Goal: Task Accomplishment & Management: Use online tool/utility

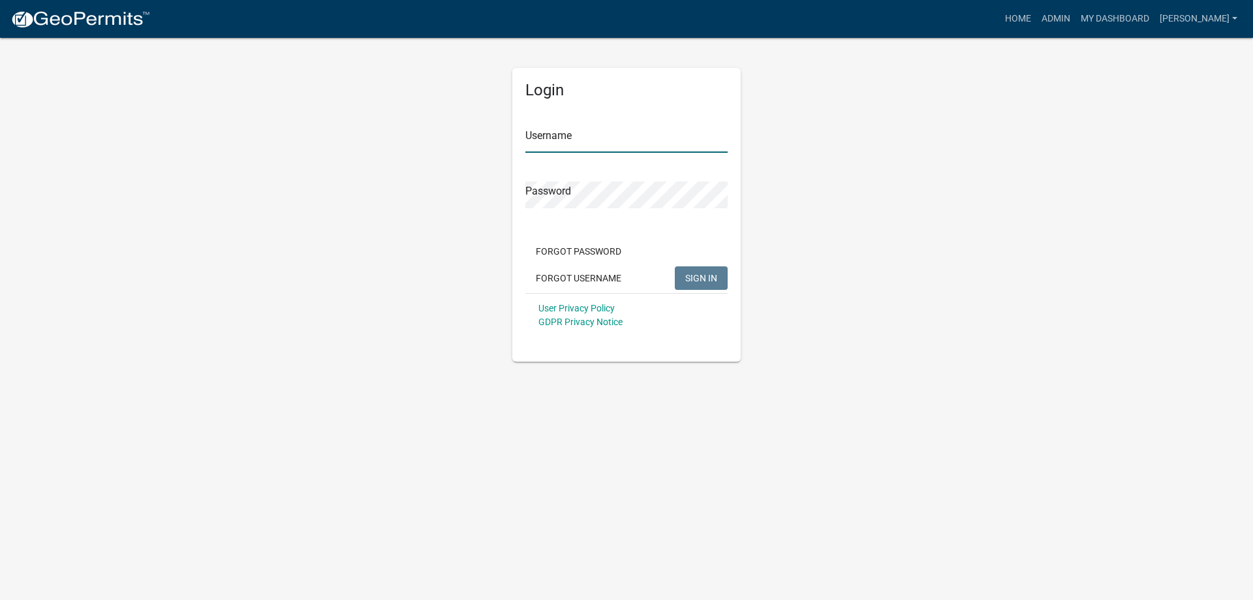
type input "[PERSON_NAME]"
click at [694, 278] on span "SIGN IN" at bounding box center [701, 277] width 32 height 10
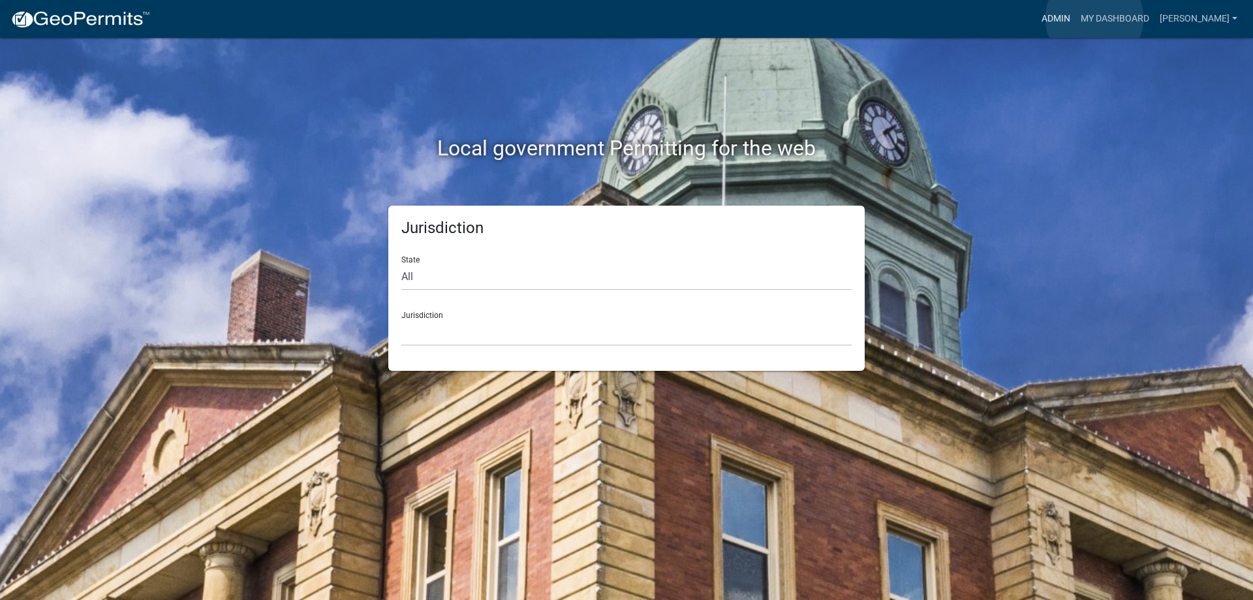
click at [1076, 18] on link "Admin" at bounding box center [1055, 19] width 39 height 25
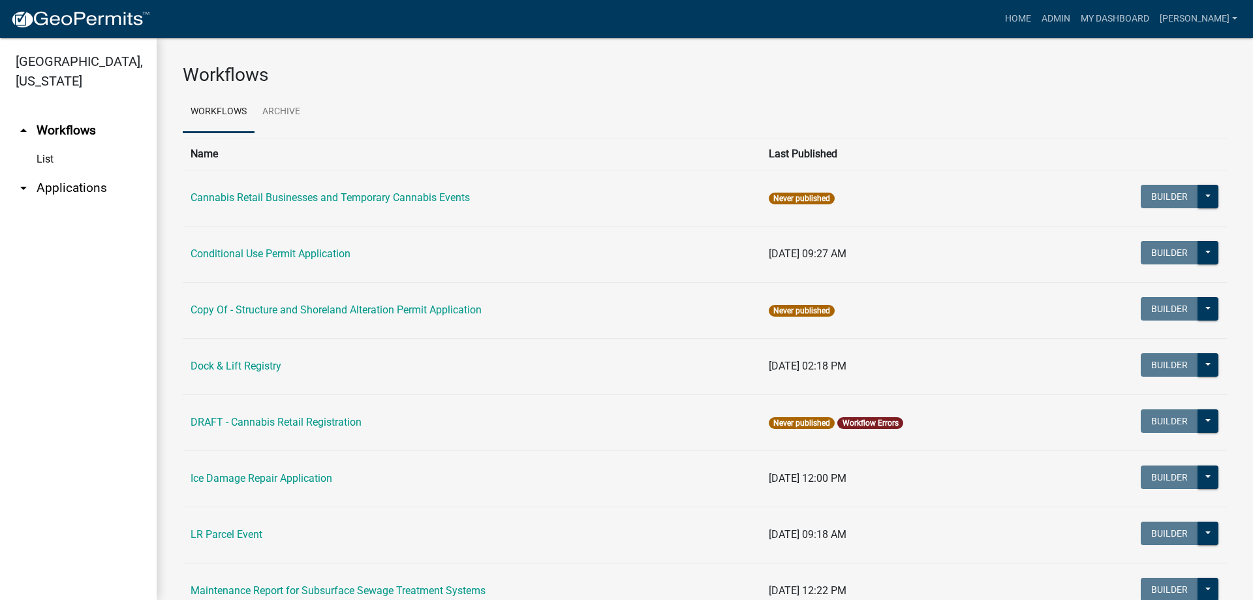
click at [96, 185] on link "arrow_drop_down Applications" at bounding box center [78, 187] width 157 height 31
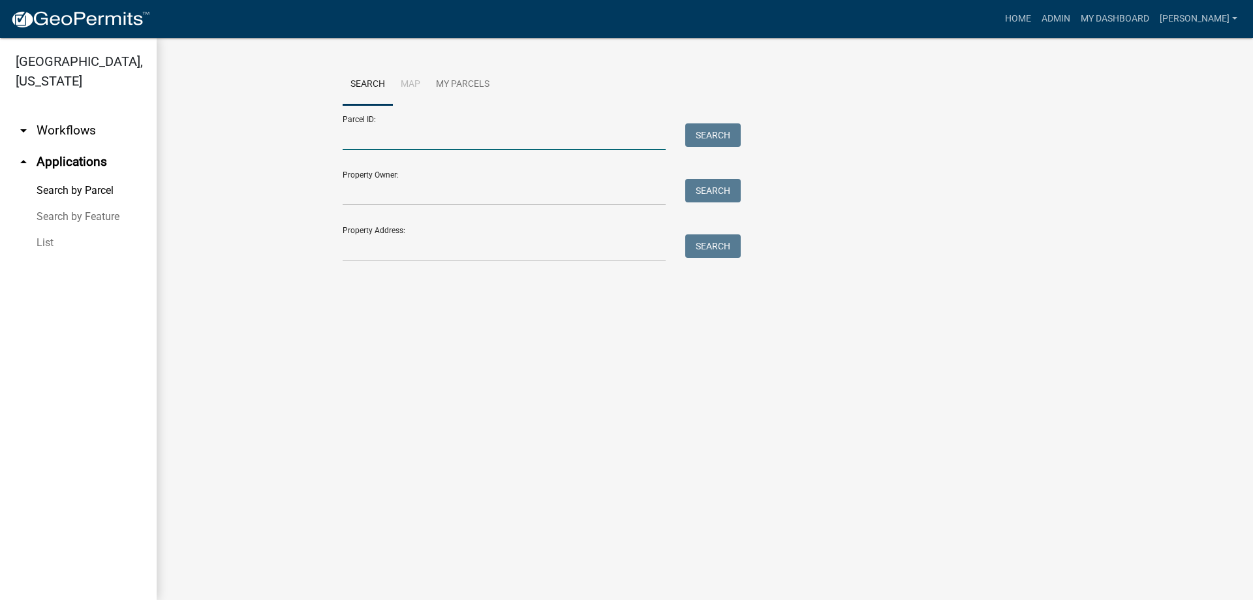
click at [421, 138] on input "Parcel ID:" at bounding box center [504, 136] width 323 height 27
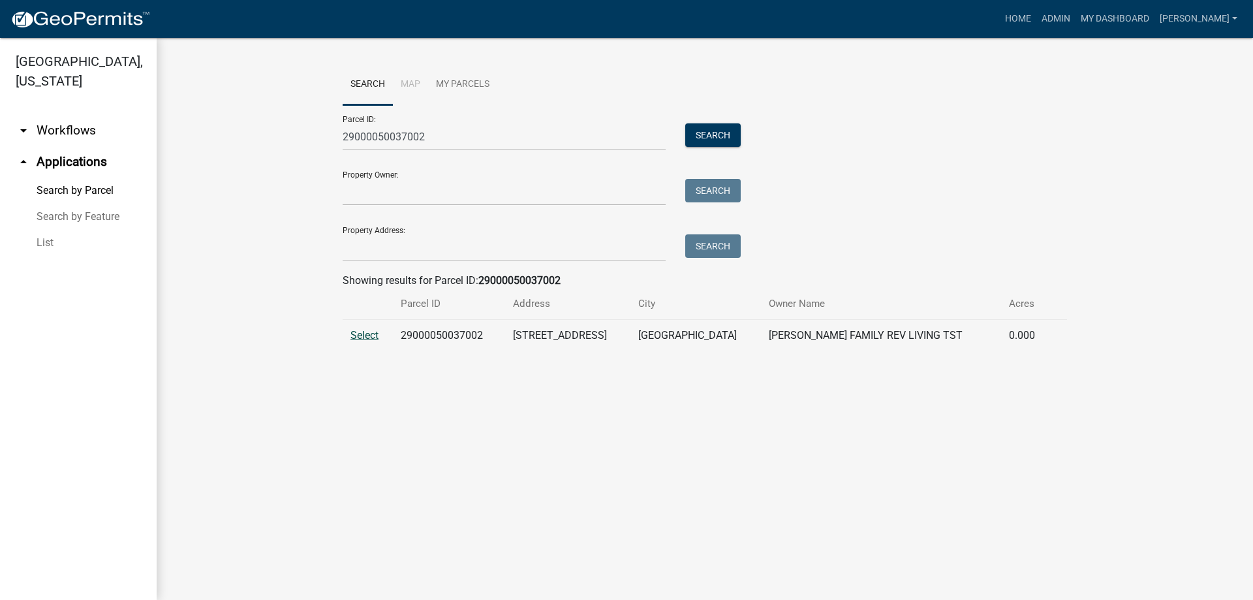
click at [370, 338] on span "Select" at bounding box center [364, 335] width 28 height 12
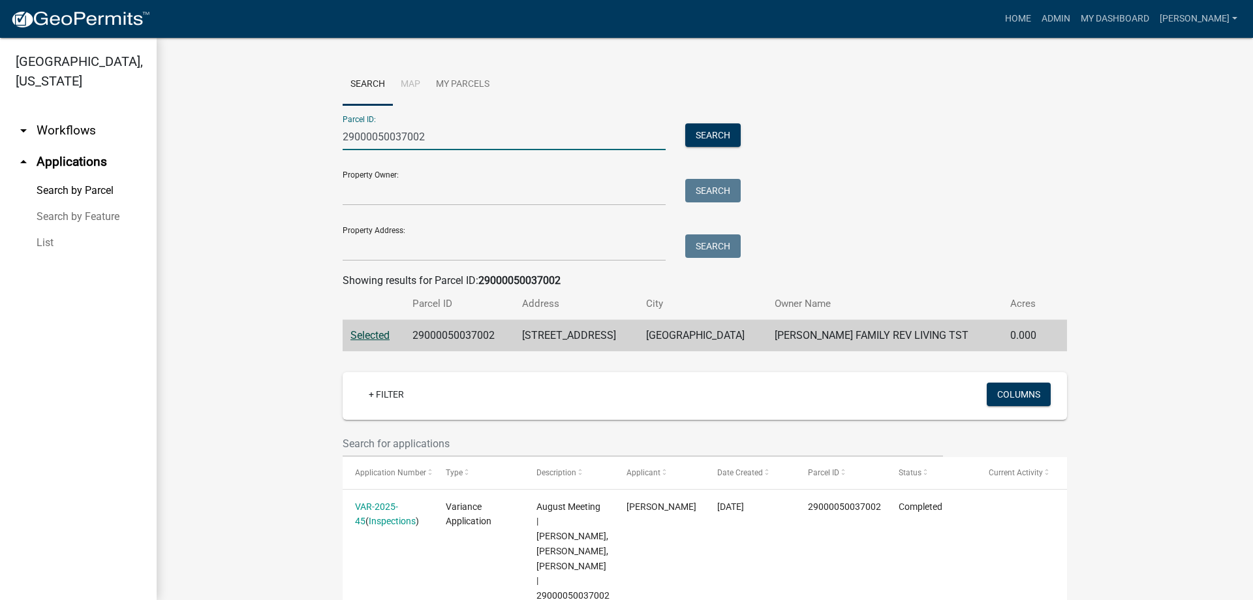
drag, startPoint x: 409, startPoint y: 136, endPoint x: 277, endPoint y: 123, distance: 133.1
click at [277, 123] on wm-workflow-application-search-view "Search Map My Parcels Parcel ID: 29000050037002 Search Property Owner: Search P…" at bounding box center [705, 554] width 1044 height 980
paste input "990589000"
type input "29000990589000"
click at [713, 131] on button "Search" at bounding box center [712, 134] width 55 height 23
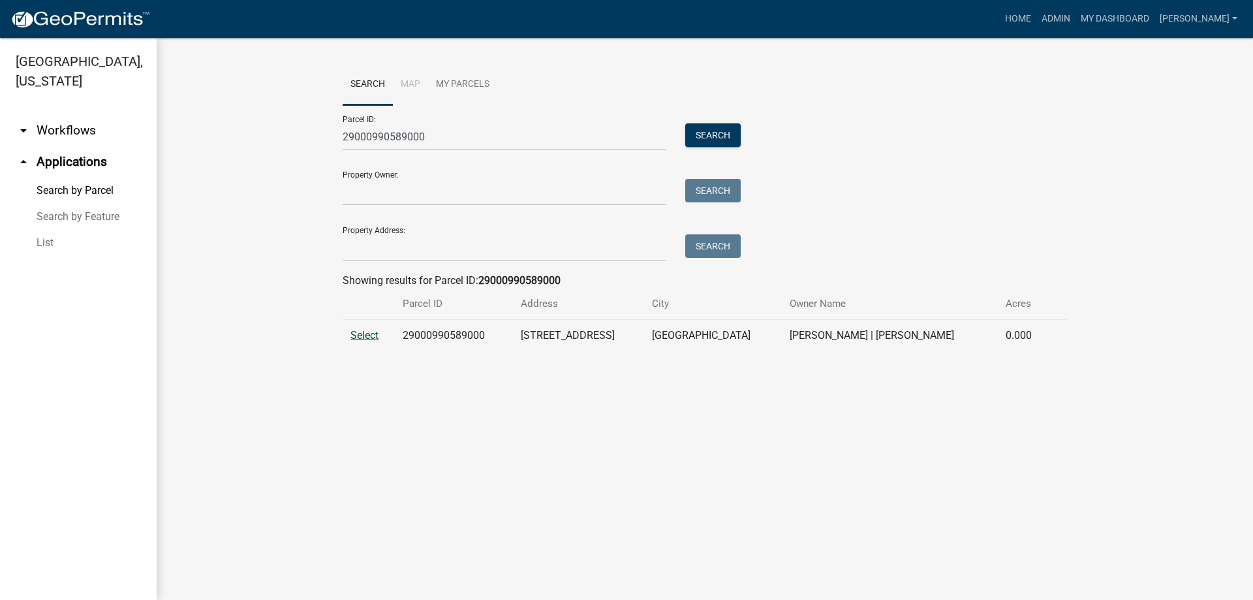
click at [353, 338] on span "Select" at bounding box center [364, 335] width 28 height 12
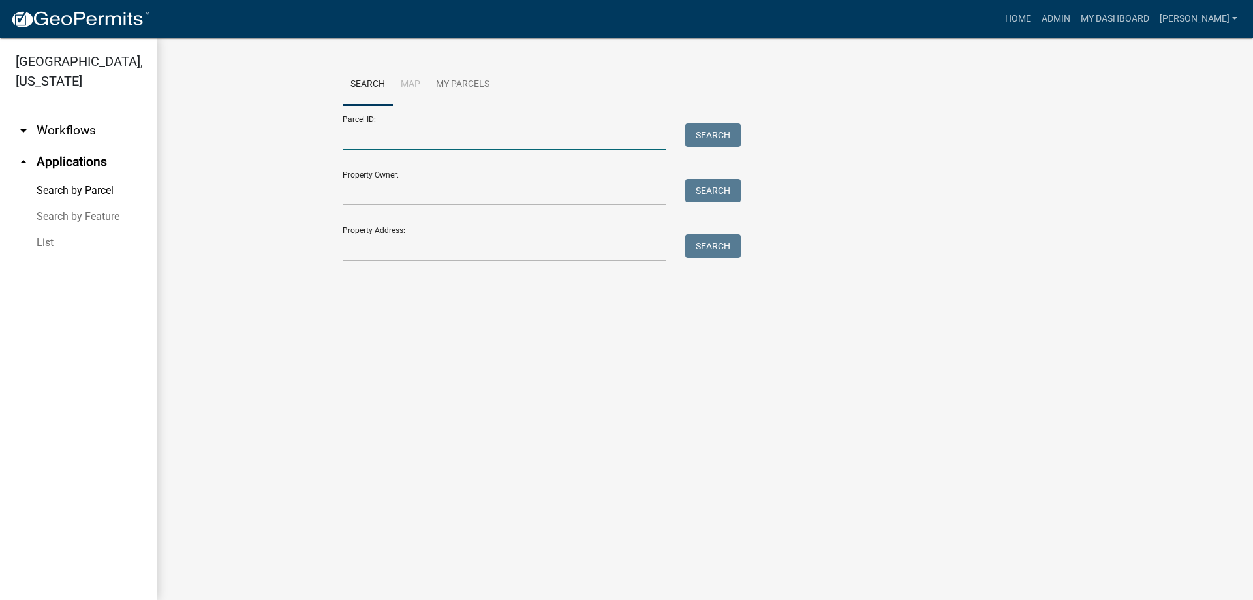
click at [605, 142] on input "Parcel ID:" at bounding box center [504, 136] width 323 height 27
paste input "29000990589000"
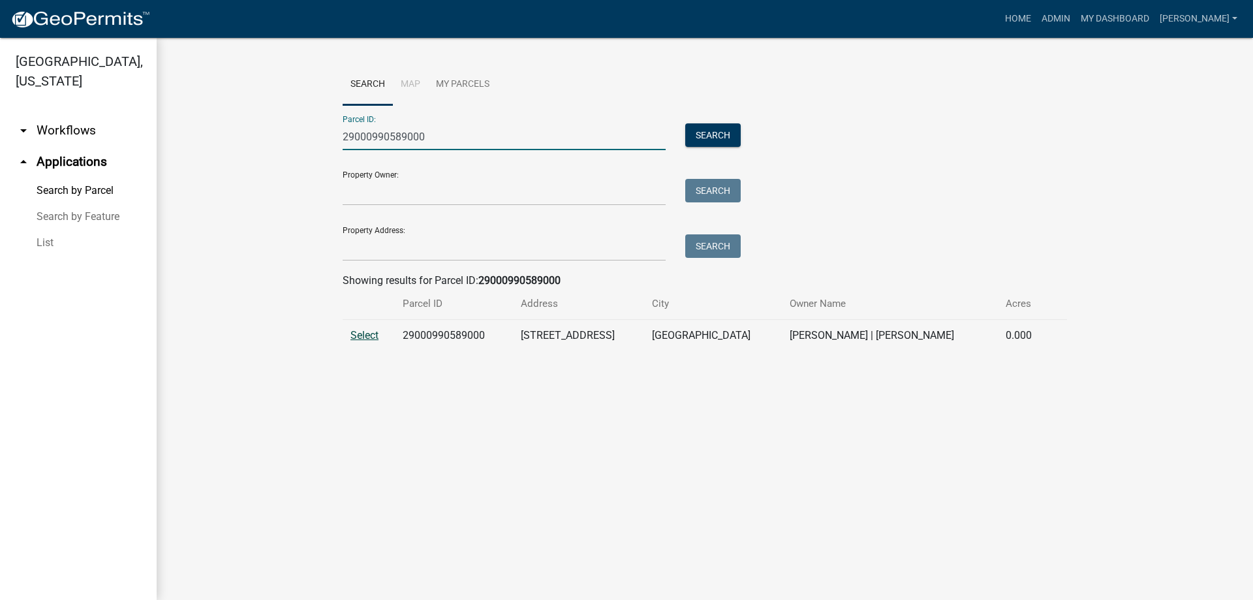
type input "29000990589000"
click at [365, 334] on span "Select" at bounding box center [364, 335] width 28 height 12
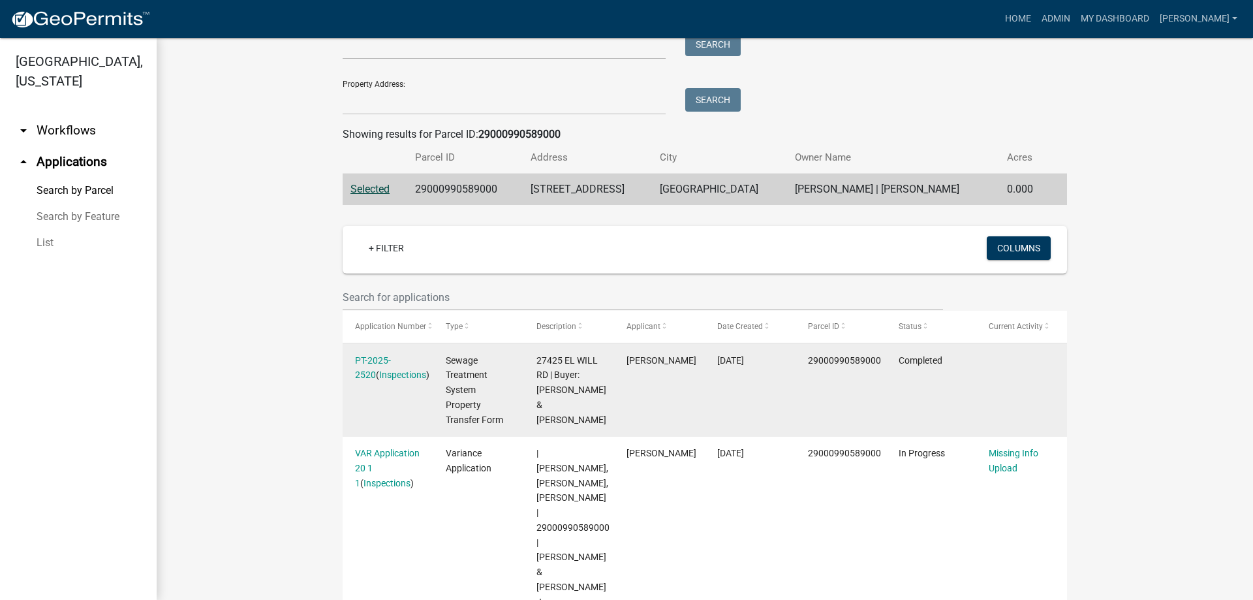
scroll to position [174, 0]
